Goal: Information Seeking & Learning: Learn about a topic

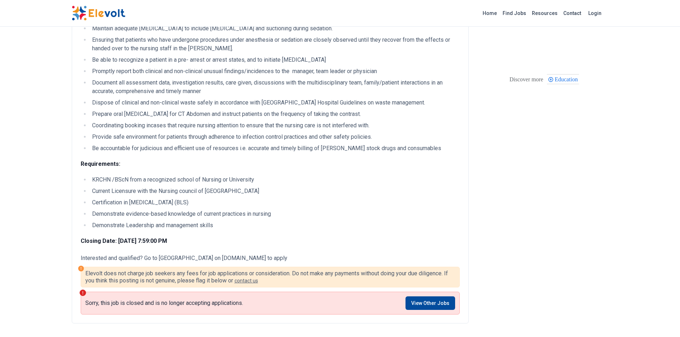
scroll to position [179, 0]
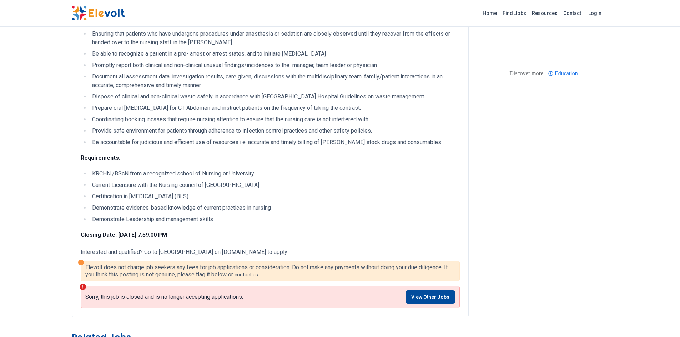
drag, startPoint x: 160, startPoint y: 199, endPoint x: 196, endPoint y: 195, distance: 36.4
click at [196, 195] on li "Certification in [MEDICAL_DATA] (BLS)" at bounding box center [275, 196] width 370 height 9
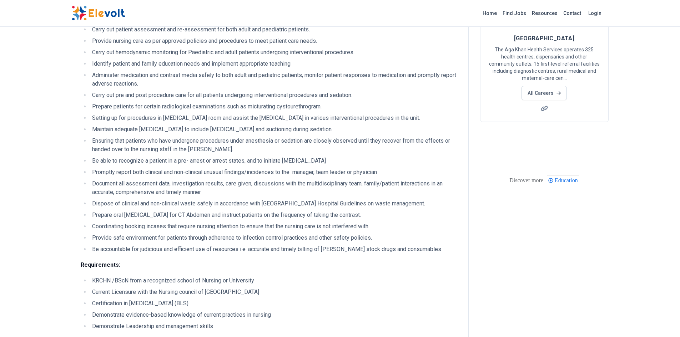
scroll to position [0, 0]
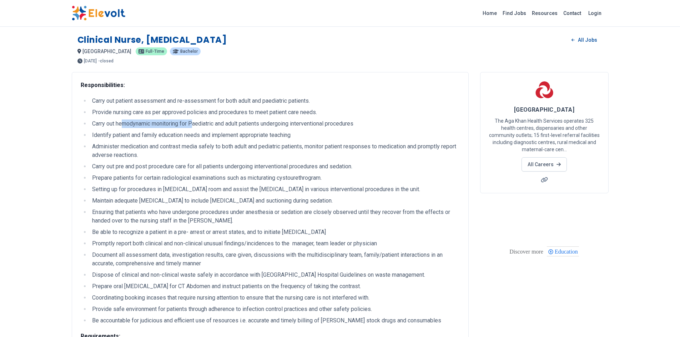
drag, startPoint x: 123, startPoint y: 126, endPoint x: 195, endPoint y: 123, distance: 71.8
click at [195, 123] on li "Carry out hemodynamic monitoring for Paediatric and adult patients undergoing i…" at bounding box center [275, 124] width 370 height 9
drag, startPoint x: 118, startPoint y: 167, endPoint x: 170, endPoint y: 166, distance: 51.4
click at [170, 166] on li "Carry out pre and post procedure care for all patients undergoing interventiona…" at bounding box center [275, 166] width 370 height 9
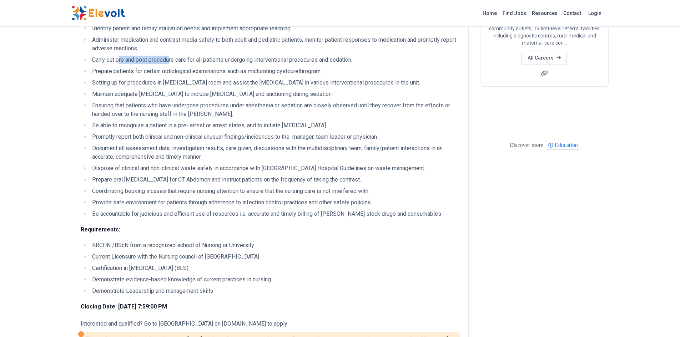
scroll to position [107, 0]
drag, startPoint x: 119, startPoint y: 69, endPoint x: 188, endPoint y: 75, distance: 69.5
click at [188, 75] on li "Prepare patients for certain radiological examinations such as micturating cyst…" at bounding box center [275, 71] width 370 height 9
drag, startPoint x: 136, startPoint y: 93, endPoint x: 199, endPoint y: 92, distance: 62.9
click at [199, 92] on li "Maintain adequate [MEDICAL_DATA] to include [MEDICAL_DATA] and suctioning durin…" at bounding box center [275, 94] width 370 height 9
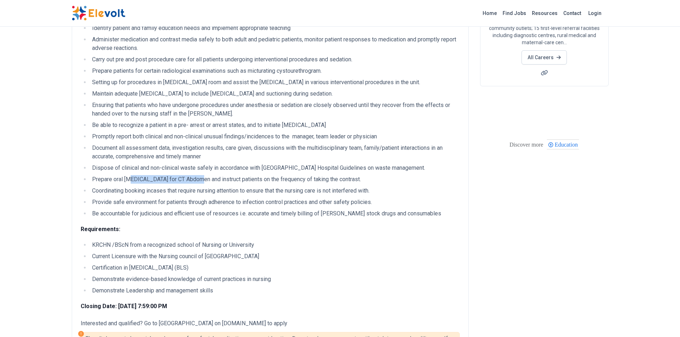
drag, startPoint x: 131, startPoint y: 177, endPoint x: 197, endPoint y: 178, distance: 66.4
click at [197, 178] on li "Prepare oral [MEDICAL_DATA] for CT Abdomen and instruct patients on the frequen…" at bounding box center [275, 179] width 370 height 9
